Goal: Task Accomplishment & Management: Manage account settings

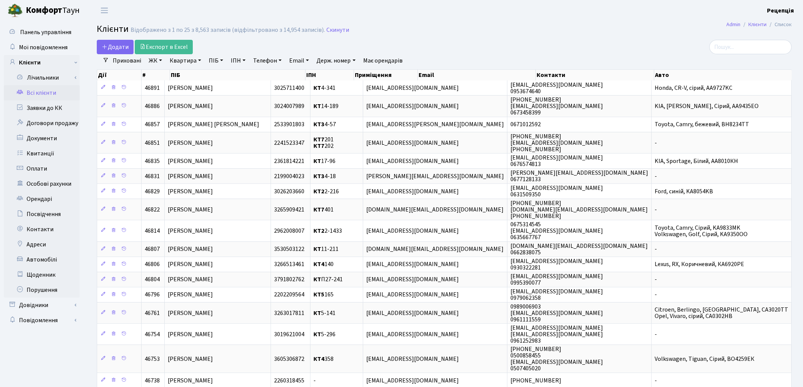
select select "25"
click at [158, 61] on link "ЖК" at bounding box center [155, 60] width 19 height 13
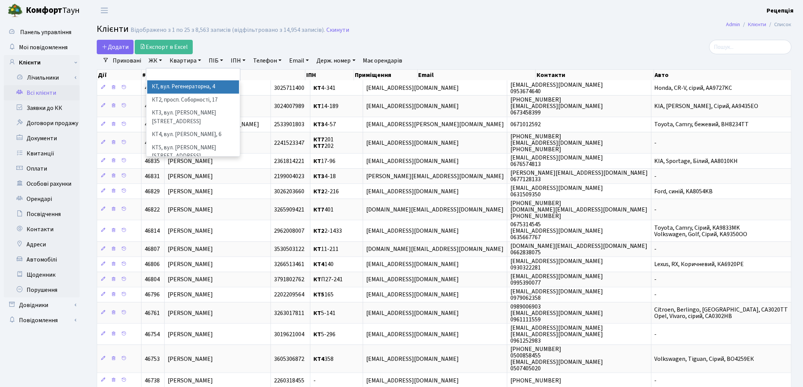
click at [179, 86] on li "КТ, вул. Регенераторна, 4" at bounding box center [193, 86] width 92 height 13
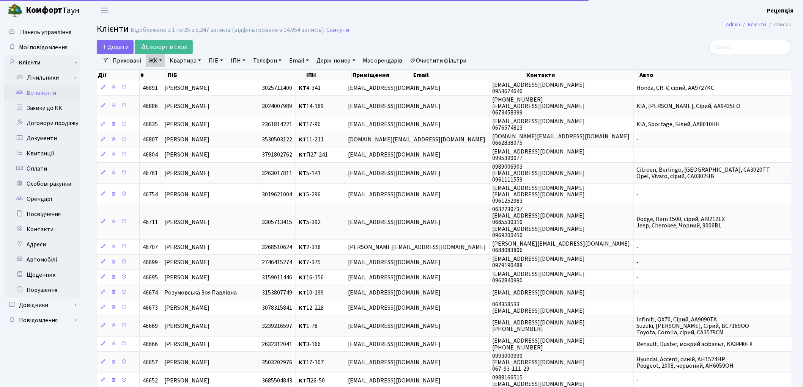
click at [190, 61] on link "Квартира" at bounding box center [186, 60] width 38 height 13
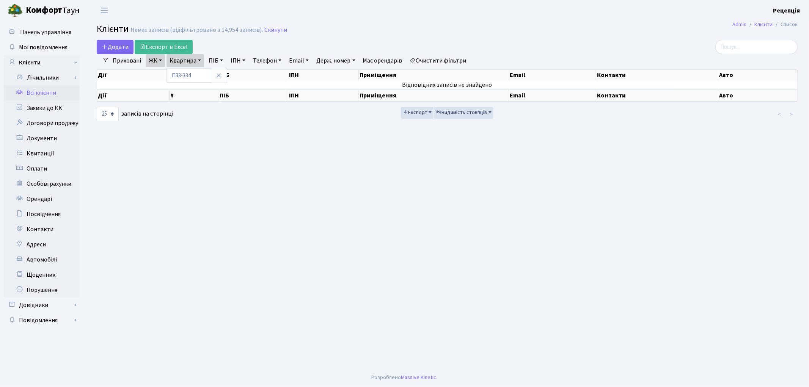
click at [448, 62] on link "Очистити фільтри" at bounding box center [438, 60] width 63 height 13
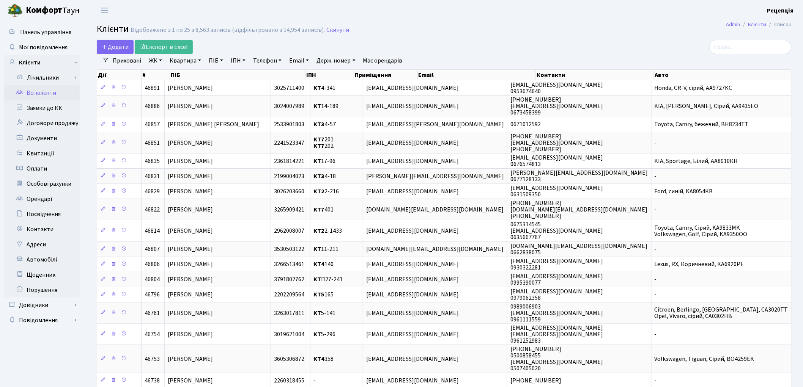
click at [149, 61] on link "ЖК" at bounding box center [155, 60] width 19 height 13
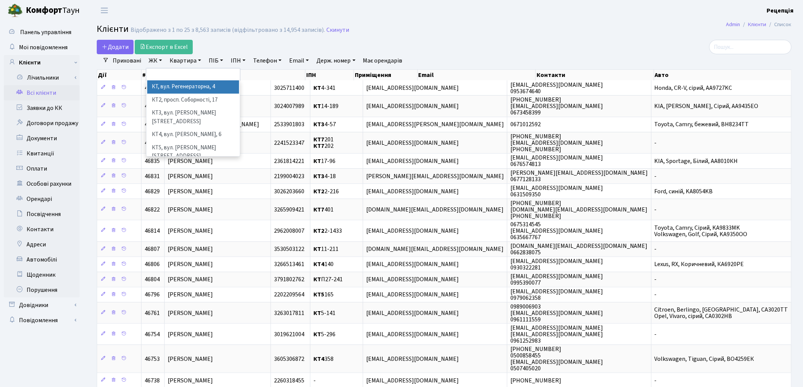
click at [180, 85] on li "КТ, вул. Регенераторна, 4" at bounding box center [193, 86] width 92 height 13
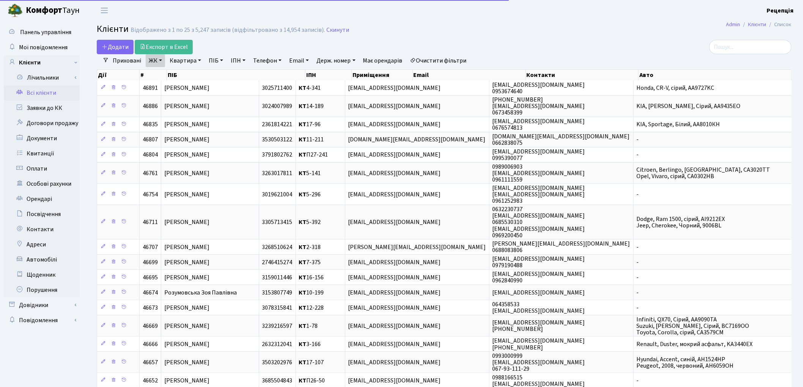
click at [191, 59] on link "Квартира" at bounding box center [186, 60] width 38 height 13
type input "4-099"
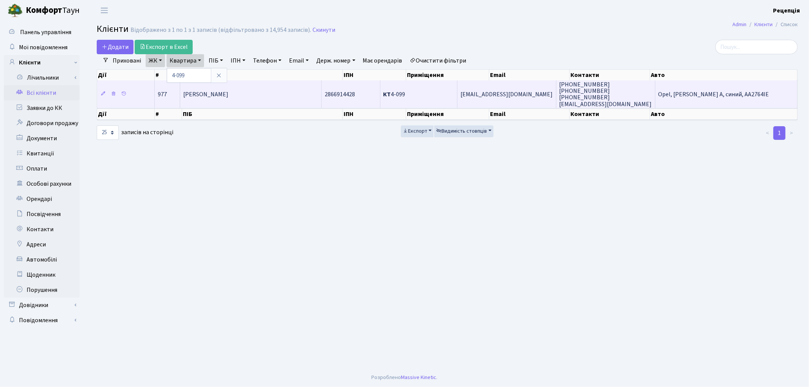
click at [228, 91] on span "Загрішева Надія Володимирівна" at bounding box center [205, 94] width 45 height 8
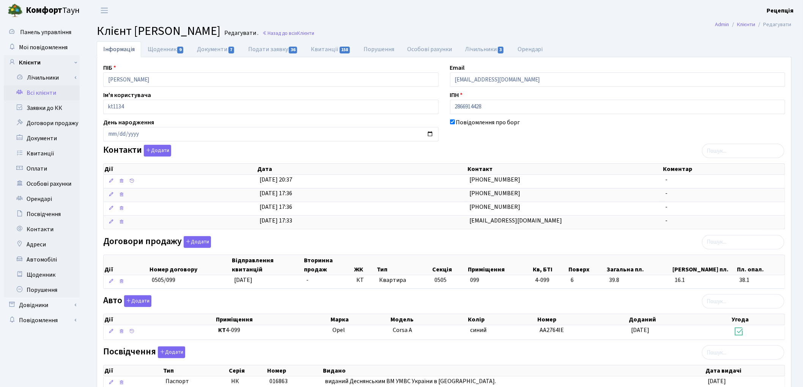
click at [33, 92] on link "Всі клієнти" at bounding box center [42, 92] width 76 height 15
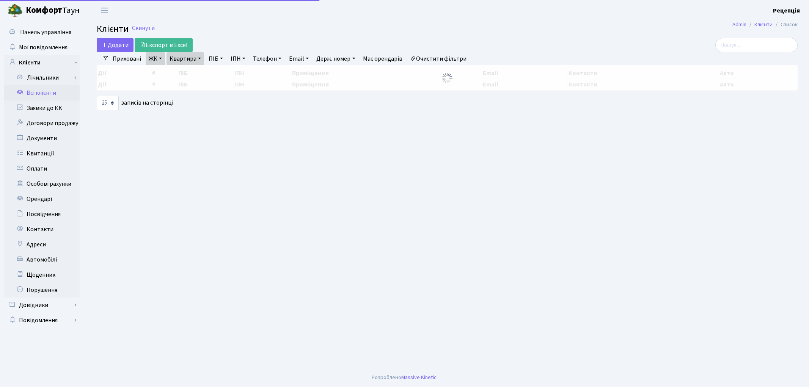
select select "25"
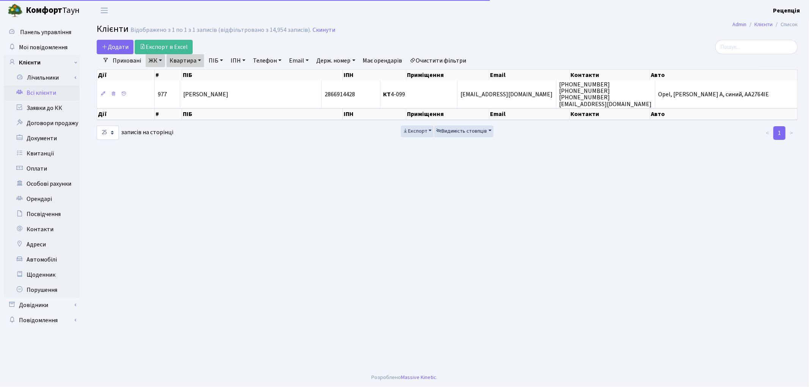
click at [179, 61] on link "Квартира" at bounding box center [186, 60] width 38 height 13
click at [188, 77] on input "4-099" at bounding box center [189, 75] width 44 height 14
type input "4"
type input "2-99"
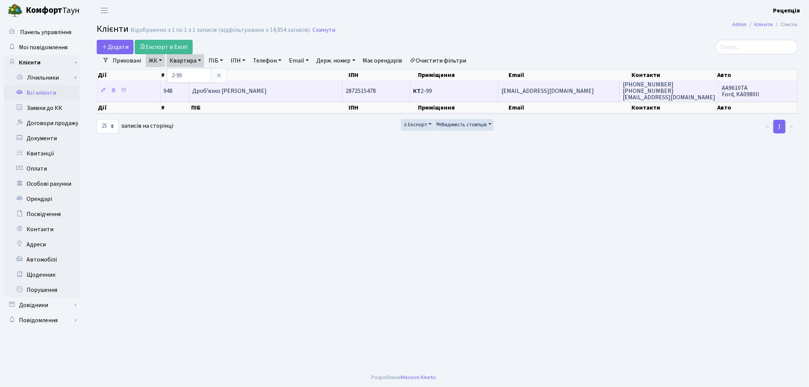
click at [250, 82] on td "Дроб’язко [PERSON_NAME]" at bounding box center [265, 90] width 153 height 21
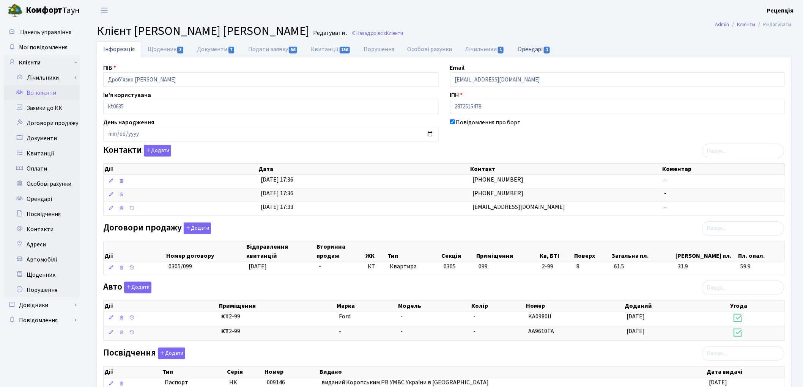
click at [540, 50] on link "Орендарі 1" at bounding box center [534, 49] width 46 height 16
select select "25"
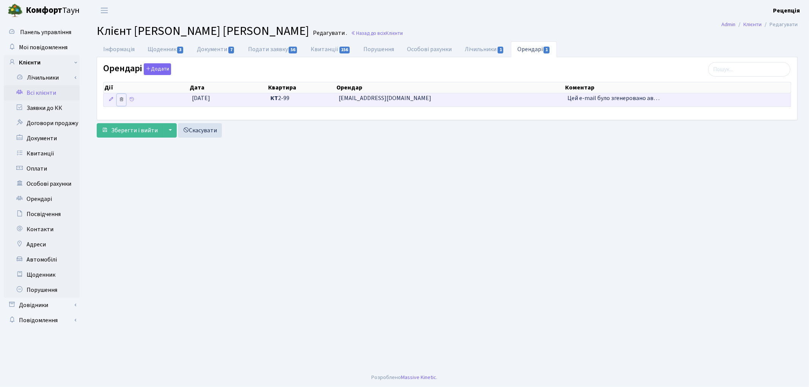
click at [119, 101] on icon at bounding box center [121, 99] width 5 height 5
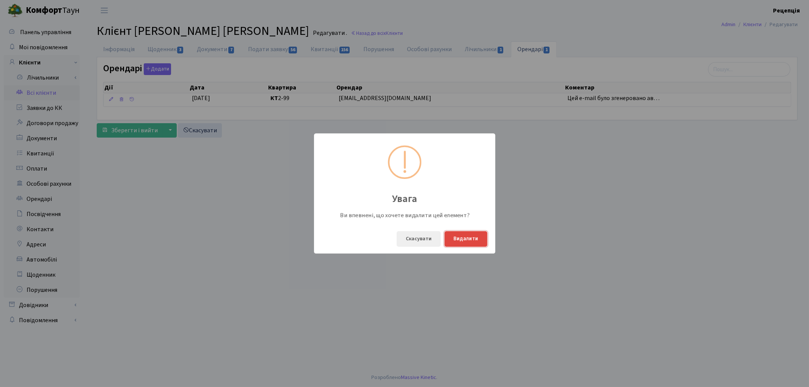
click at [461, 241] on button "Видалити" at bounding box center [466, 239] width 43 height 16
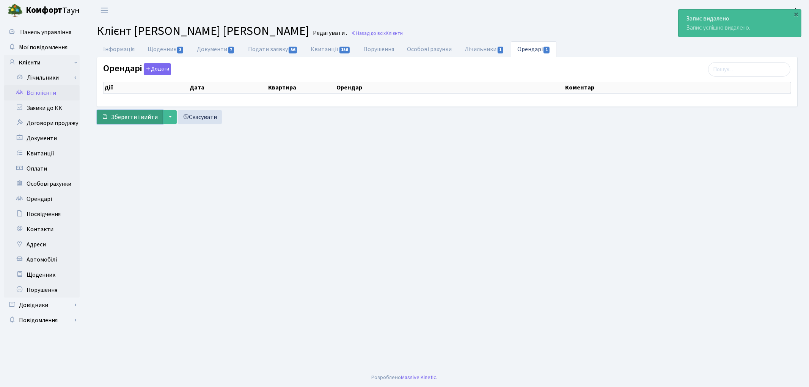
click at [129, 116] on span "Зберегти і вийти" at bounding box center [134, 117] width 47 height 8
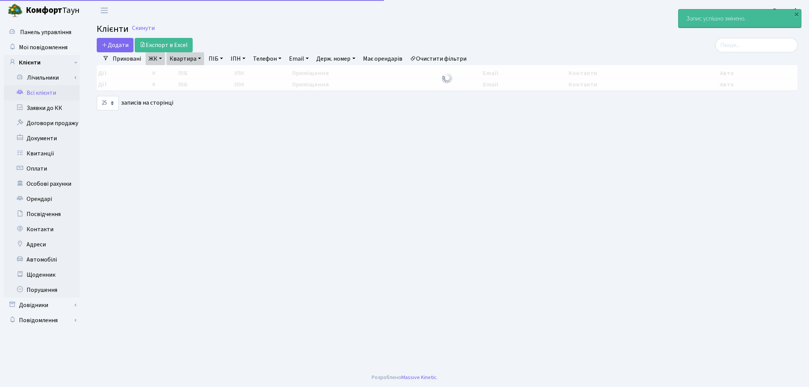
select select "25"
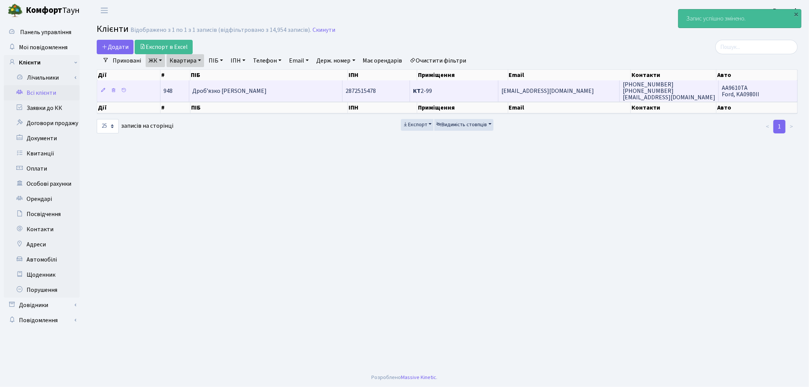
click at [219, 93] on span "Дроб’язко [PERSON_NAME]" at bounding box center [229, 91] width 74 height 8
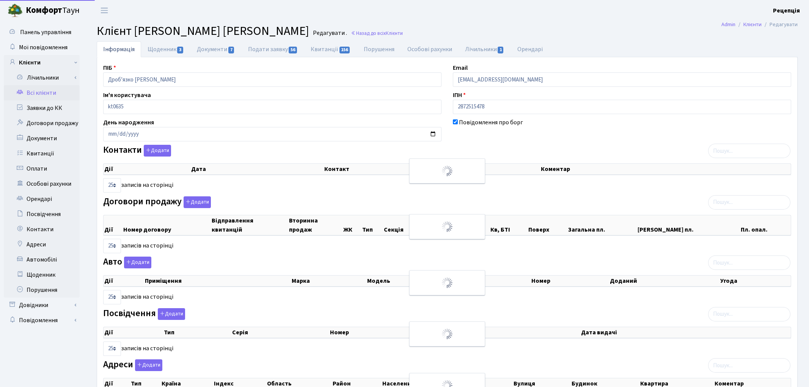
select select "25"
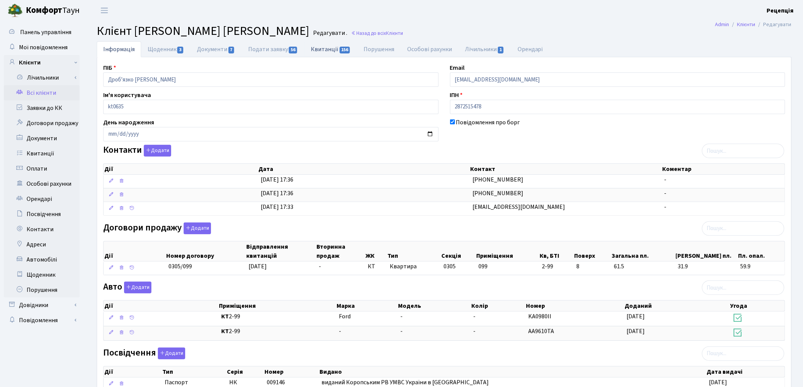
click at [334, 48] on link "Квитанції 156" at bounding box center [330, 49] width 53 height 16
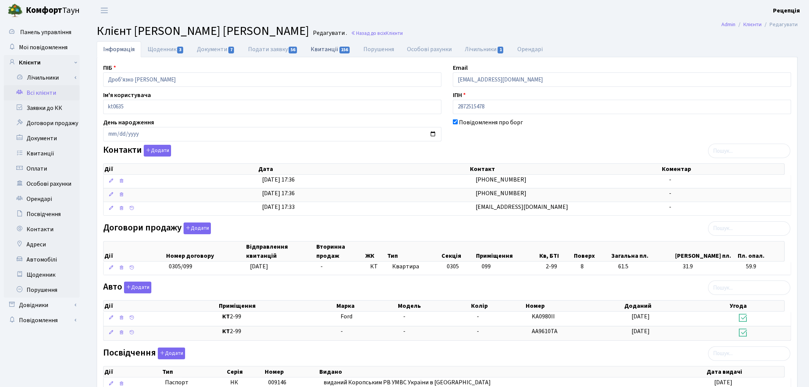
select select "25"
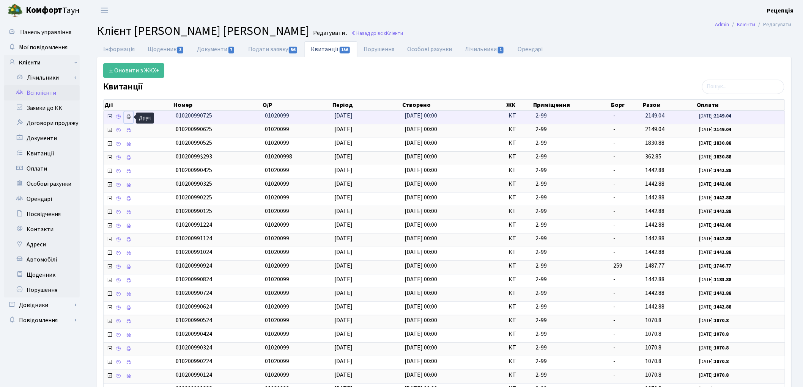
click at [132, 118] on link at bounding box center [128, 118] width 9 height 12
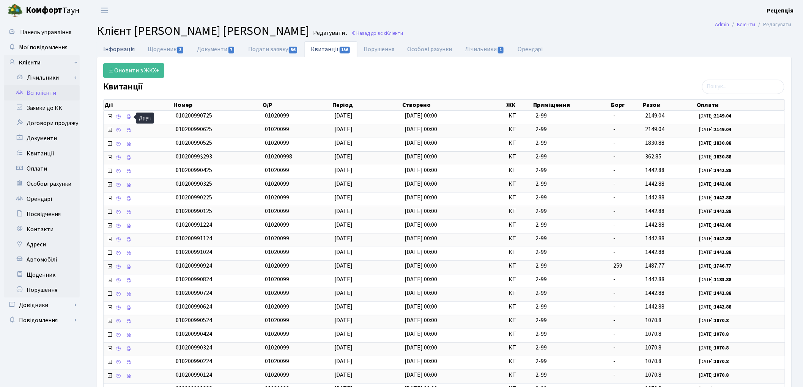
click at [115, 53] on link "Інформація" at bounding box center [119, 49] width 44 height 16
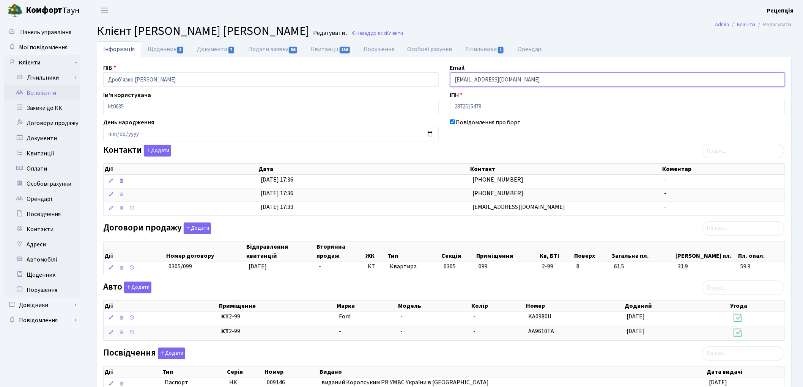
click at [480, 80] on input "s20100102@gmail.com" at bounding box center [617, 79] width 335 height 14
click at [524, 76] on input "s20100102@gmail.com" at bounding box center [617, 79] width 335 height 14
type input "s"
type input "zahar08052015@ukr.net"
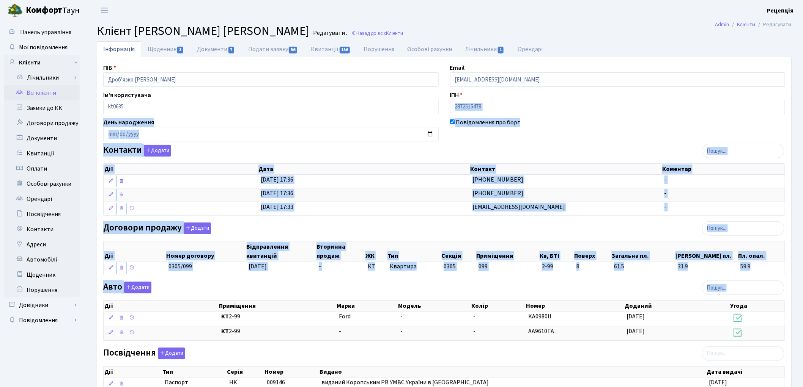
drag, startPoint x: 802, startPoint y: 97, endPoint x: 809, endPoint y: 314, distance: 217.1
click at [803, 314] on html "Комфорт Таун Рецепція Мій обліковий запис Вийти Панель управління Мої повідомле…" at bounding box center [401, 254] width 803 height 508
click at [800, 274] on div "Інформація Щоденник 3 Документи 7 Подати заявку 56 Квитанції 156 Порушення Особ…" at bounding box center [443, 265] width 717 height 448
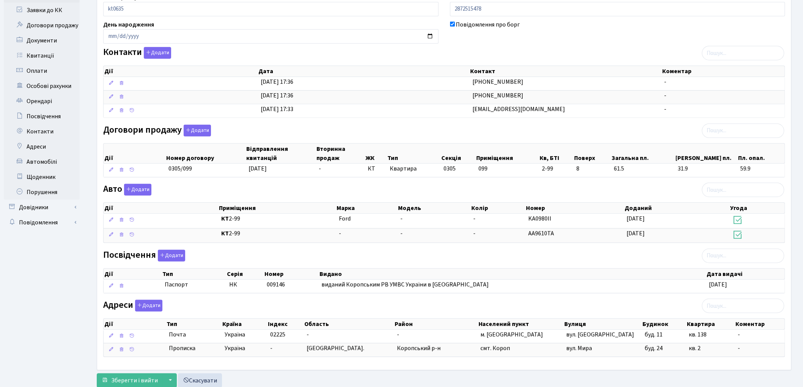
scroll to position [123, 0]
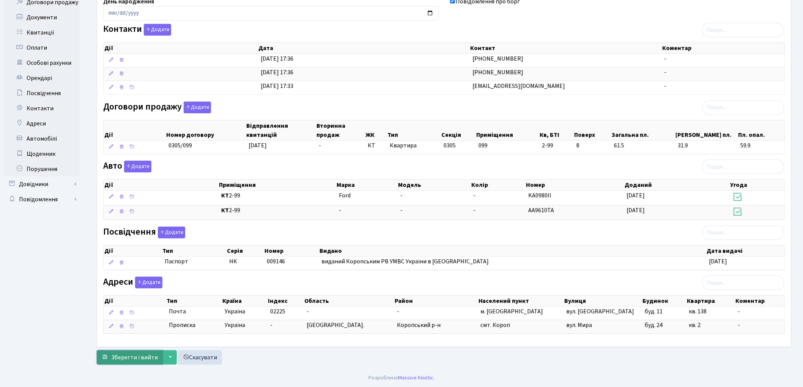
click at [141, 354] on span "Зберегти і вийти" at bounding box center [134, 358] width 47 height 8
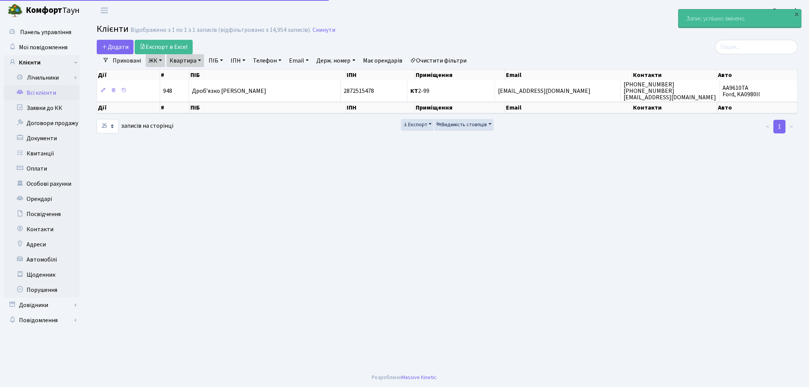
select select "25"
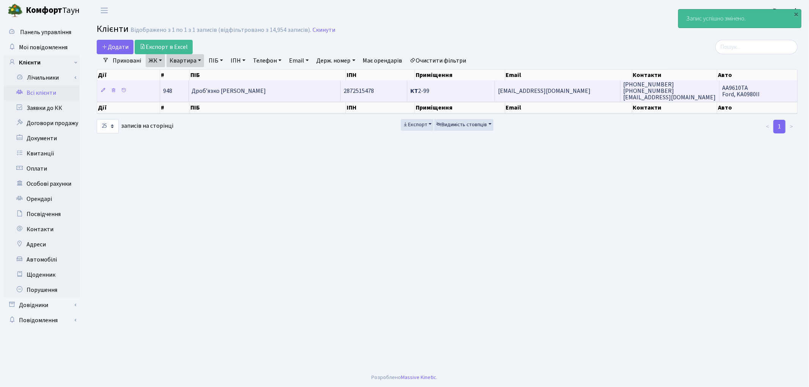
click at [310, 92] on td "Дроб’язко [PERSON_NAME]" at bounding box center [265, 90] width 152 height 21
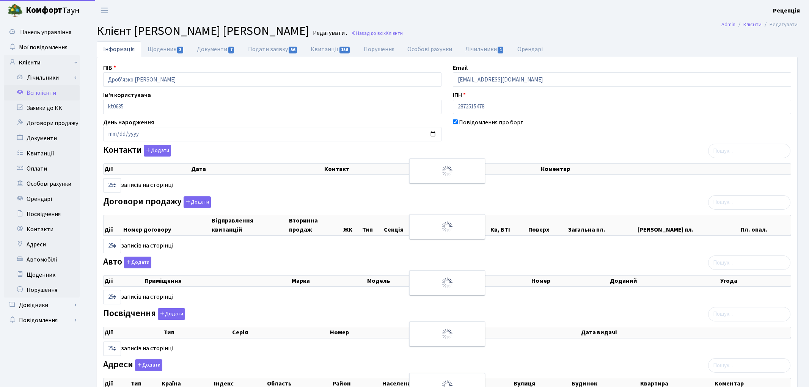
select select "25"
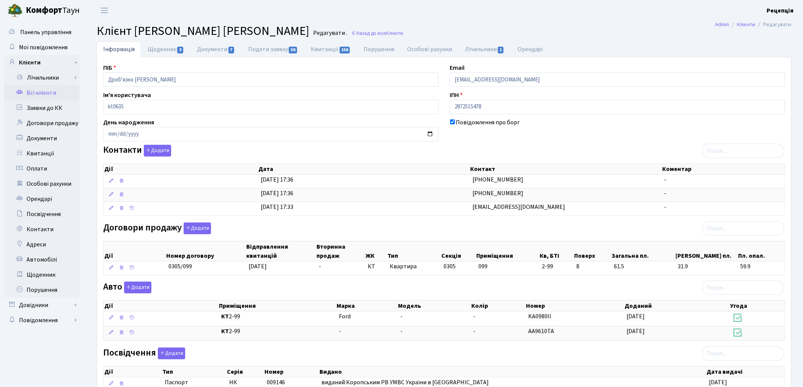
drag, startPoint x: 446, startPoint y: 82, endPoint x: 443, endPoint y: 86, distance: 4.8
click at [532, 49] on link "Орендарі" at bounding box center [530, 49] width 38 height 16
select select "25"
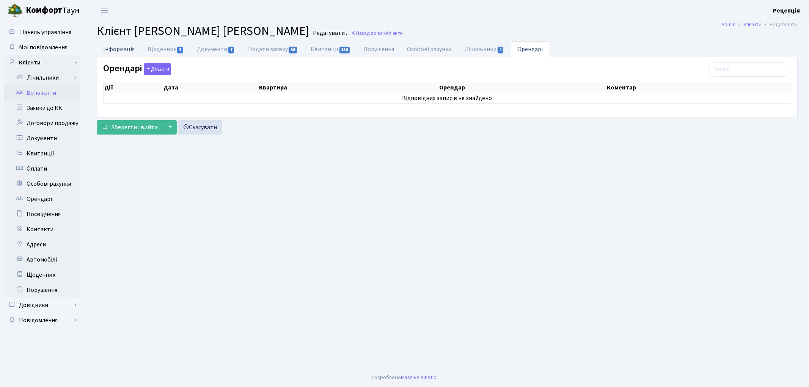
click at [120, 52] on link "Інформація" at bounding box center [119, 49] width 44 height 16
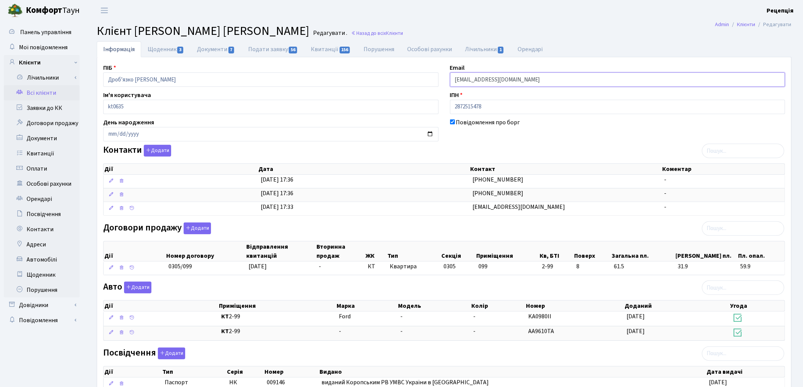
drag, startPoint x: 520, startPoint y: 80, endPoint x: 434, endPoint y: 85, distance: 85.5
click at [434, 85] on div "ПІБ Дроб’язко Ігор Миколайович Email zahar08052015@ukr.net Ім'я користувача kt0…" at bounding box center [443, 262] width 693 height 398
click at [166, 149] on button "Додати" at bounding box center [157, 151] width 27 height 12
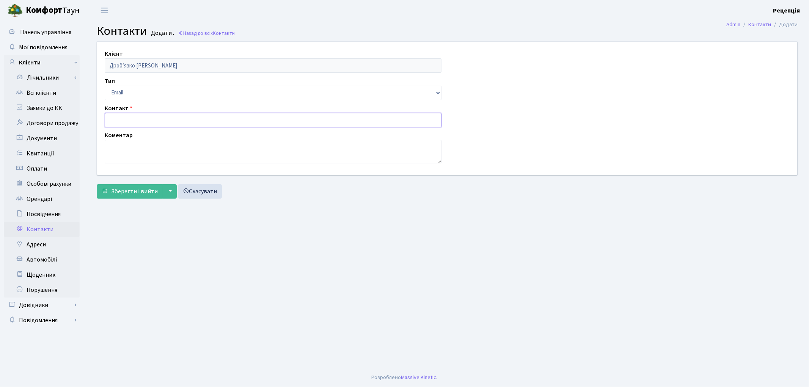
click at [123, 119] on input "text" at bounding box center [273, 120] width 337 height 14
paste input "[EMAIL_ADDRESS][DOMAIN_NAME]"
type input "[EMAIL_ADDRESS][DOMAIN_NAME]"
click at [137, 191] on span "Зберегти і вийти" at bounding box center [134, 191] width 47 height 8
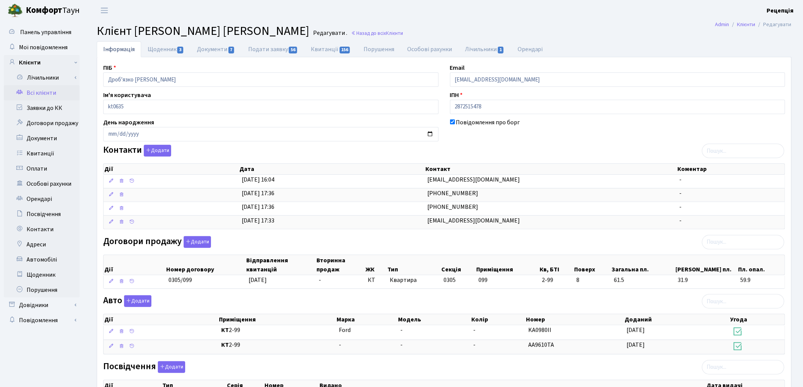
click at [594, 13] on header "[PERSON_NAME] Рецепція Мій обліковий запис Вийти" at bounding box center [401, 10] width 803 height 21
click at [31, 93] on link "Всі клієнти" at bounding box center [42, 92] width 76 height 15
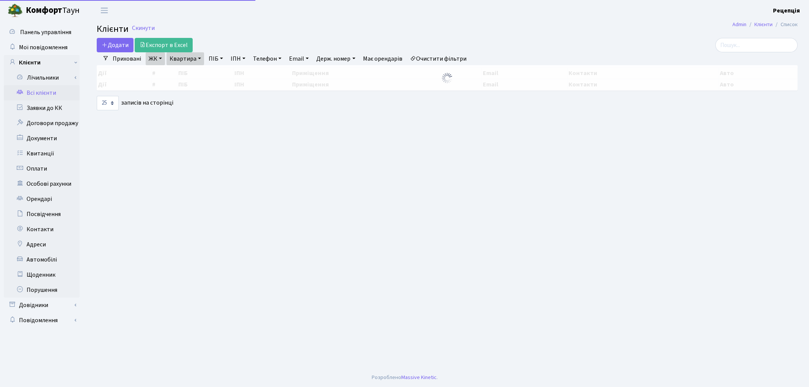
select select "25"
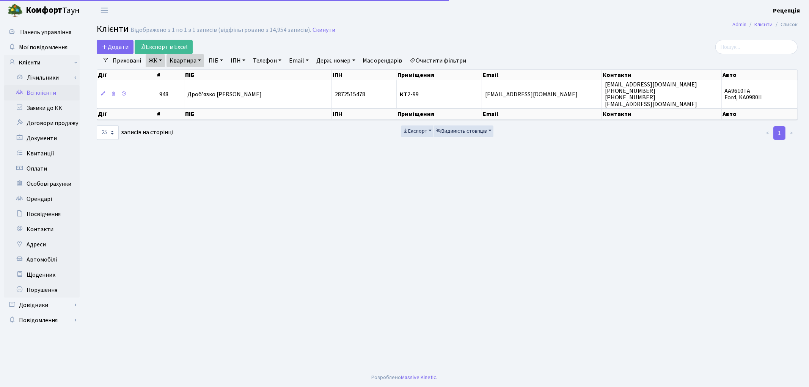
click at [434, 58] on link "Очистити фільтри" at bounding box center [438, 60] width 63 height 13
select select
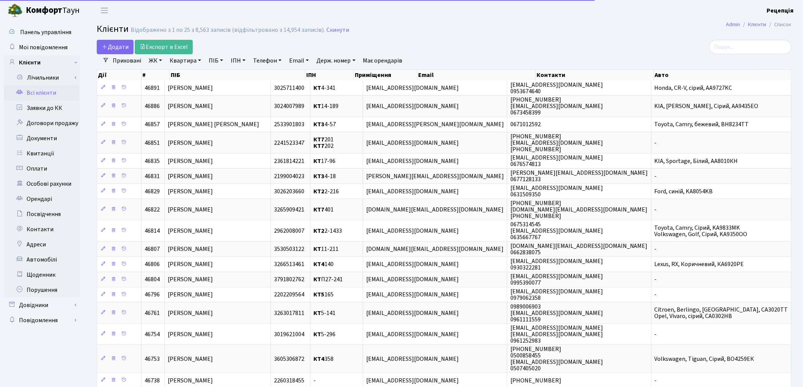
click at [159, 61] on link "ЖК" at bounding box center [155, 60] width 19 height 13
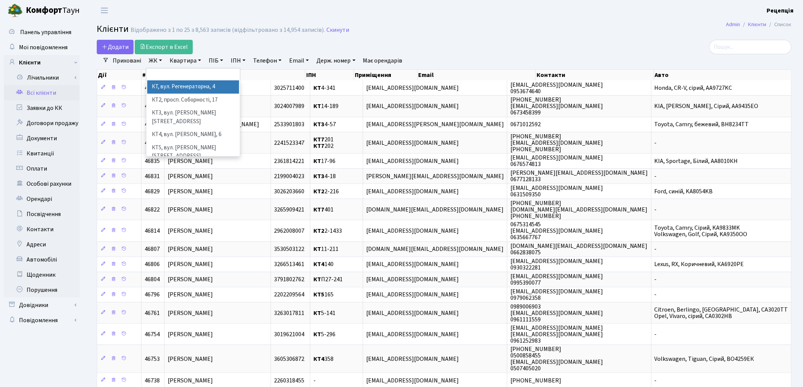
click at [168, 86] on li "КТ, вул. Регенераторна, 4" at bounding box center [193, 86] width 92 height 13
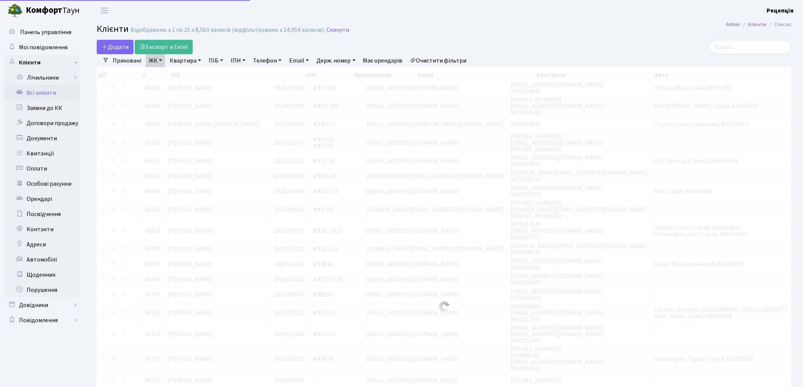
click at [187, 58] on link "Квартира" at bounding box center [186, 60] width 38 height 13
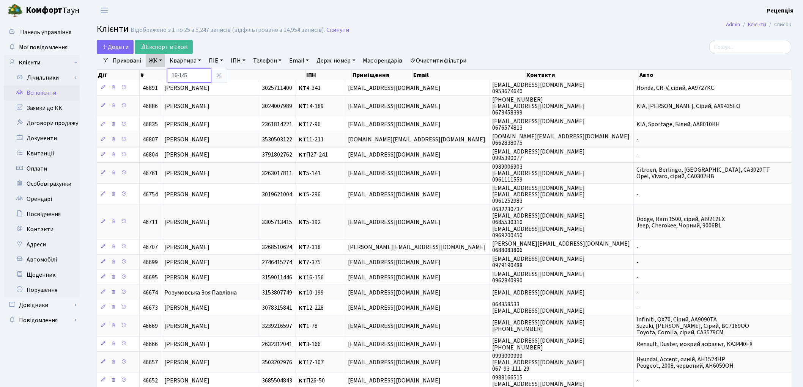
type input "16-145"
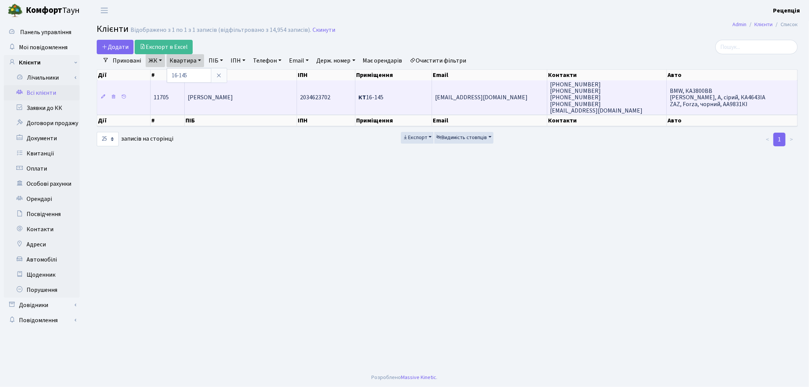
click at [275, 96] on td "[PERSON_NAME]" at bounding box center [241, 97] width 112 height 34
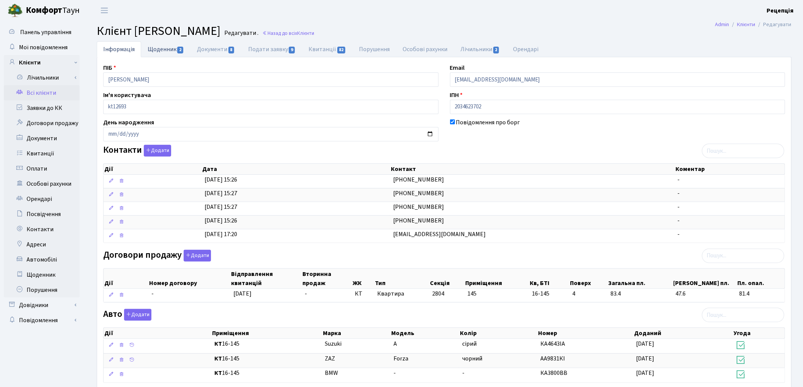
click at [163, 47] on link "Щоденник 2" at bounding box center [165, 49] width 49 height 16
select select "25"
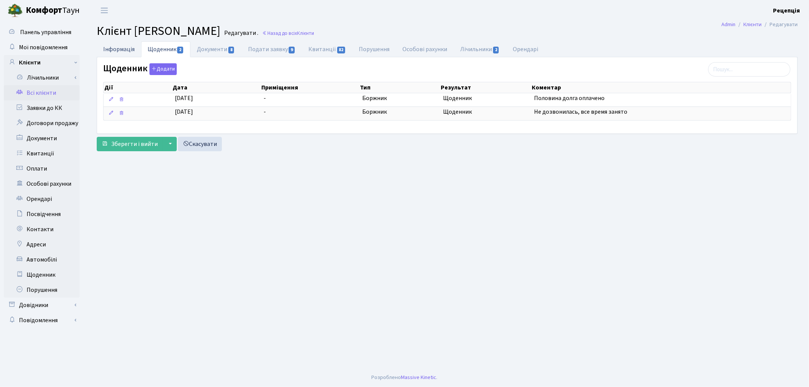
click at [126, 47] on link "Інформація" at bounding box center [119, 49] width 44 height 16
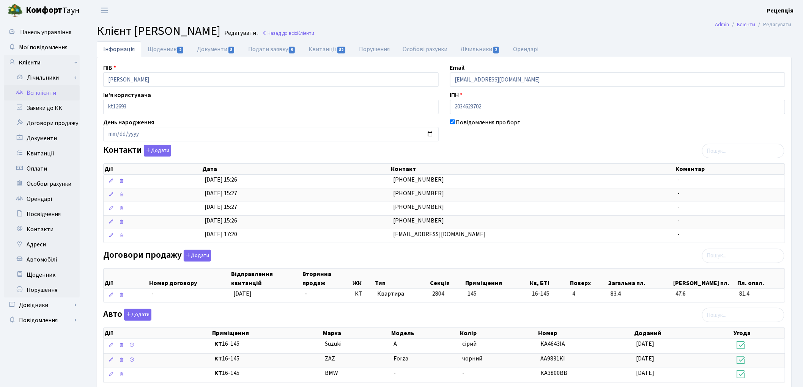
click at [36, 92] on link "Всі клієнти" at bounding box center [42, 92] width 76 height 15
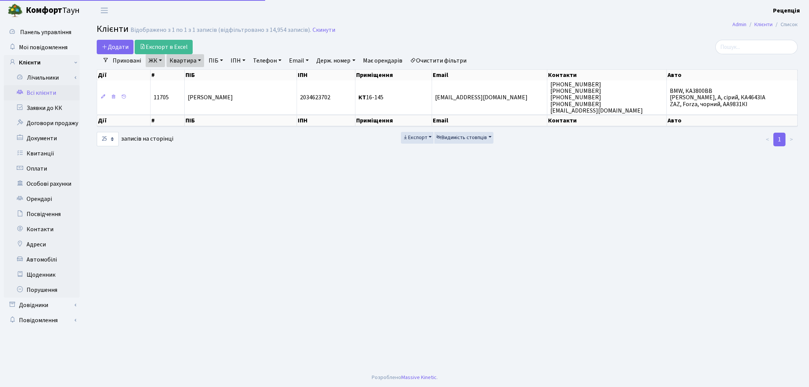
select select "25"
click at [455, 55] on link "Очистити фільтри" at bounding box center [438, 60] width 63 height 13
